Goal: Task Accomplishment & Management: Manage account settings

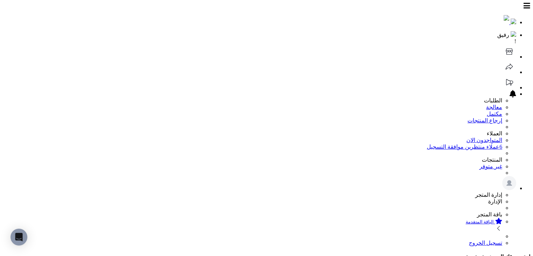
click at [503, 45] on icon at bounding box center [510, 52] width 14 height 14
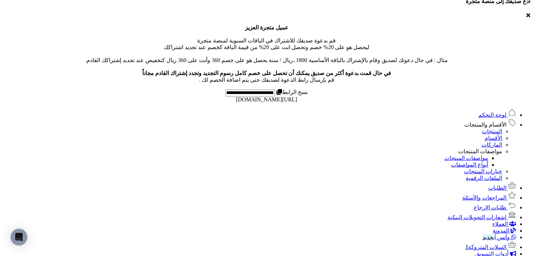
scroll to position [450, 0]
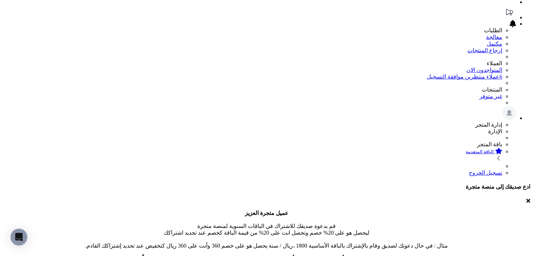
scroll to position [70, 0]
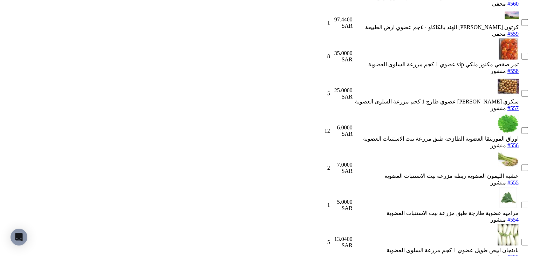
scroll to position [1909, 0]
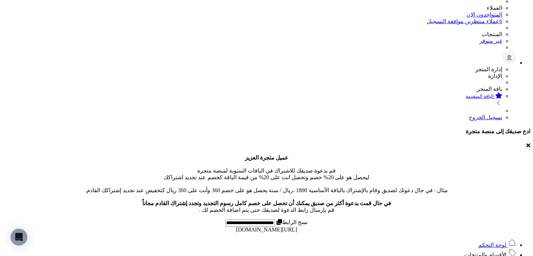
scroll to position [0, 0]
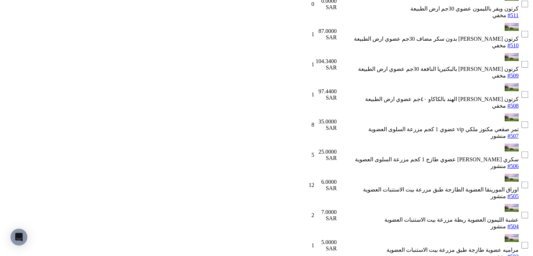
scroll to position [1904, 0]
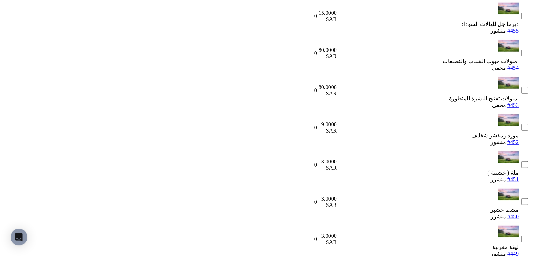
scroll to position [1909, 0]
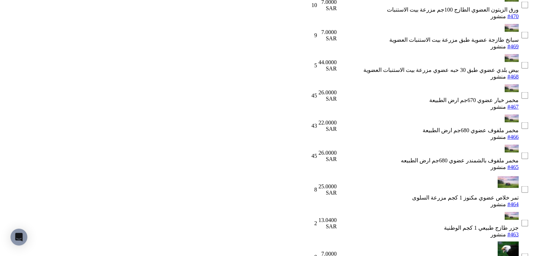
scroll to position [1348, 0]
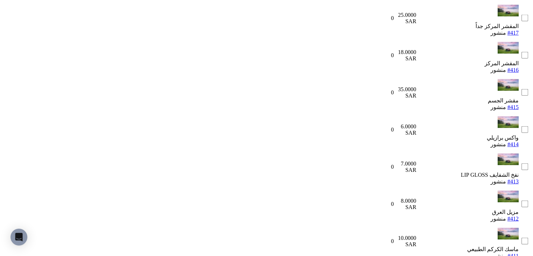
scroll to position [1710, 0]
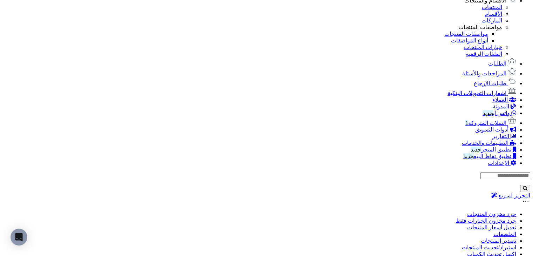
scroll to position [377, 0]
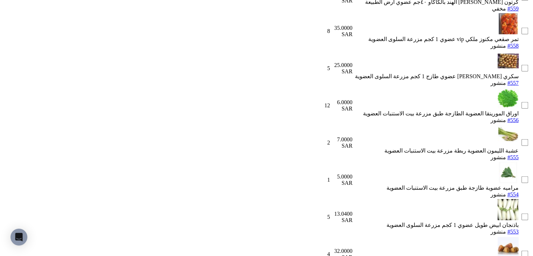
scroll to position [1909, 0]
